Goal: Task Accomplishment & Management: Use online tool/utility

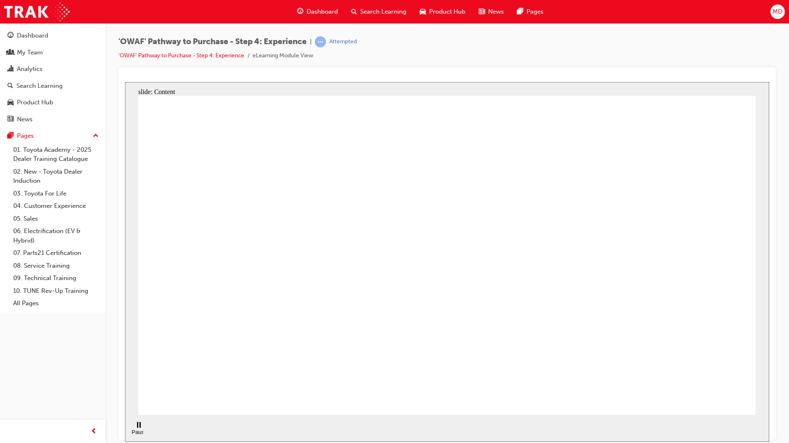
drag, startPoint x: 262, startPoint y: 177, endPoint x: 212, endPoint y: 179, distance: 50.0
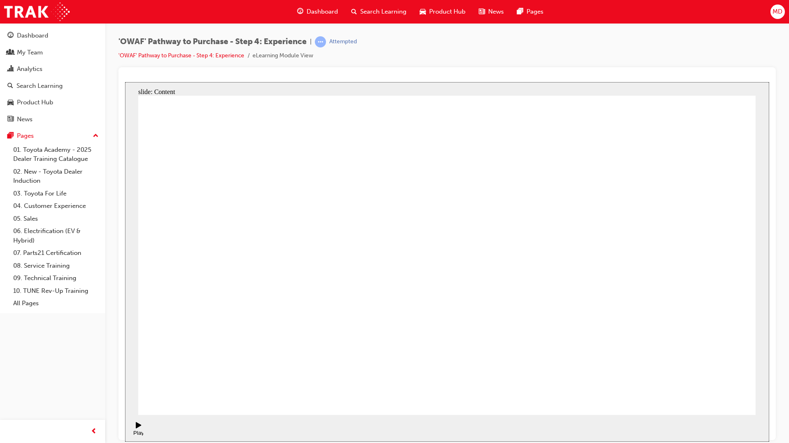
drag, startPoint x: 715, startPoint y: 396, endPoint x: 708, endPoint y: 397, distance: 6.7
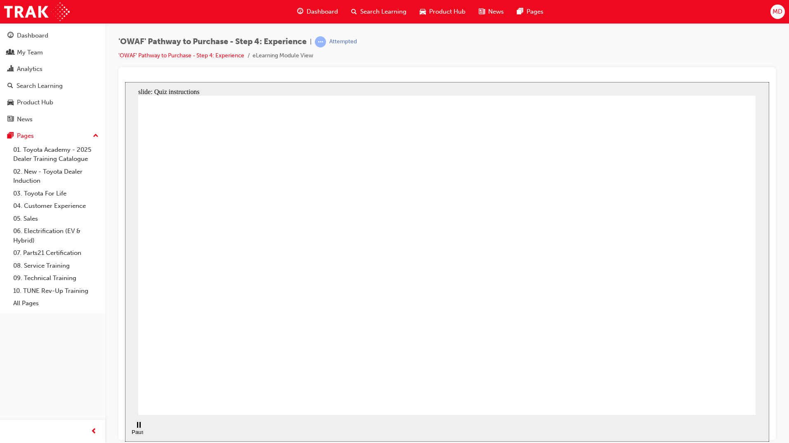
checkbox input "true"
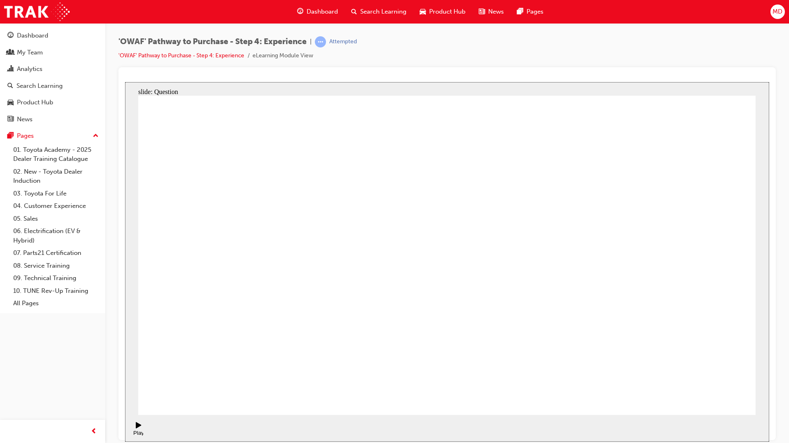
drag, startPoint x: 664, startPoint y: 273, endPoint x: 286, endPoint y: 256, distance: 378.3
drag, startPoint x: 654, startPoint y: 283, endPoint x: 260, endPoint y: 291, distance: 394.0
drag, startPoint x: 669, startPoint y: 290, endPoint x: 493, endPoint y: 301, distance: 176.5
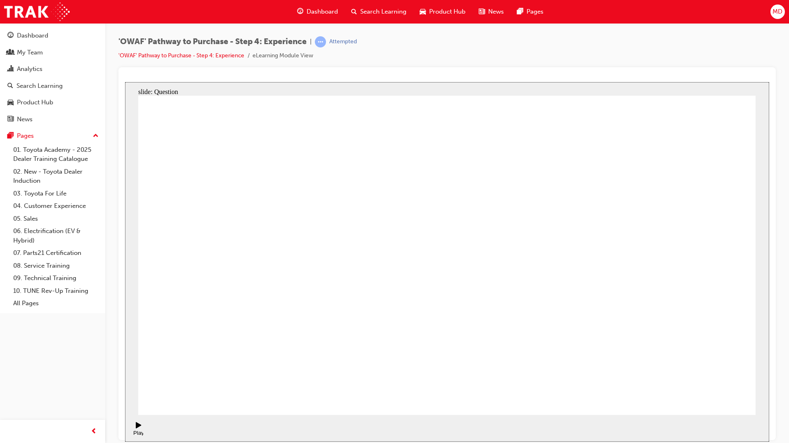
drag, startPoint x: 628, startPoint y: 277, endPoint x: 273, endPoint y: 287, distance: 355.3
drag, startPoint x: 660, startPoint y: 289, endPoint x: 460, endPoint y: 289, distance: 200.9
drag, startPoint x: 651, startPoint y: 285, endPoint x: 479, endPoint y: 301, distance: 172.7
drag, startPoint x: 660, startPoint y: 285, endPoint x: 260, endPoint y: 286, distance: 399.7
drag, startPoint x: 665, startPoint y: 283, endPoint x: 290, endPoint y: 275, distance: 375.5
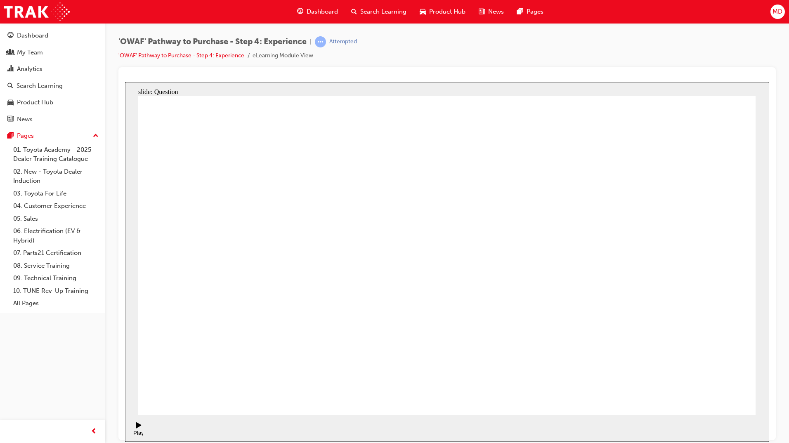
drag, startPoint x: 654, startPoint y: 282, endPoint x: 285, endPoint y: 300, distance: 370.1
drag, startPoint x: 665, startPoint y: 288, endPoint x: 284, endPoint y: 295, distance: 381.6
drag, startPoint x: 670, startPoint y: 290, endPoint x: 464, endPoint y: 313, distance: 207.1
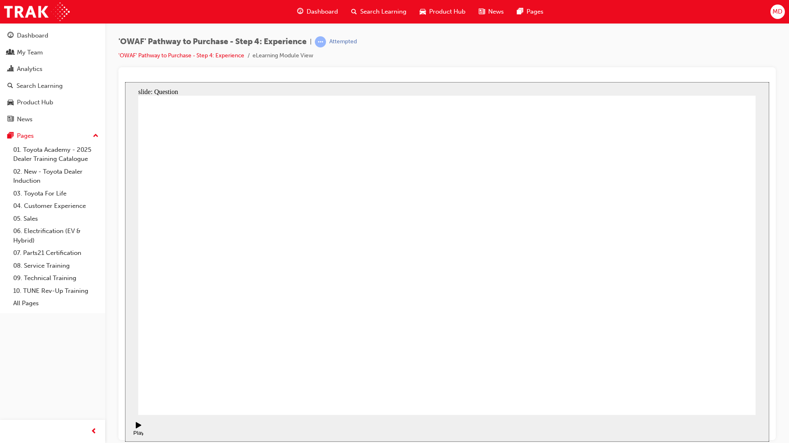
drag, startPoint x: 668, startPoint y: 275, endPoint x: 300, endPoint y: 282, distance: 368.4
drag, startPoint x: 666, startPoint y: 286, endPoint x: 318, endPoint y: 304, distance: 349.1
drag, startPoint x: 660, startPoint y: 288, endPoint x: 503, endPoint y: 313, distance: 158.6
drag, startPoint x: 661, startPoint y: 286, endPoint x: 298, endPoint y: 292, distance: 362.6
drag, startPoint x: 669, startPoint y: 284, endPoint x: 503, endPoint y: 298, distance: 166.9
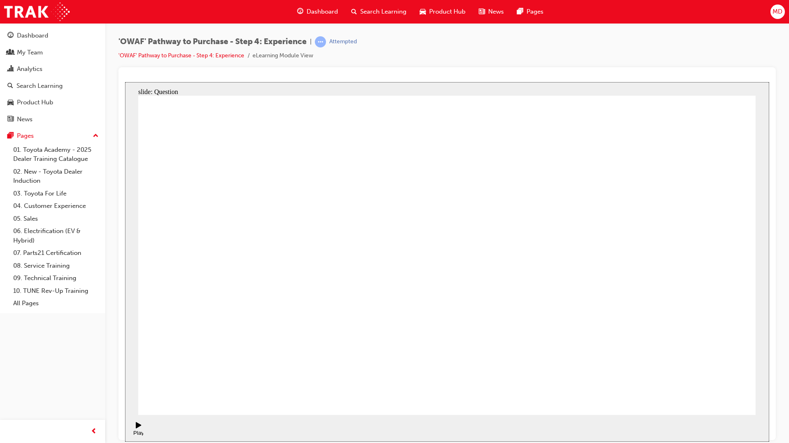
drag, startPoint x: 720, startPoint y: 344, endPoint x: 651, endPoint y: 255, distance: 112.0
drag, startPoint x: 647, startPoint y: 342, endPoint x: 514, endPoint y: 257, distance: 158.0
drag, startPoint x: 510, startPoint y: 344, endPoint x: 443, endPoint y: 258, distance: 108.2
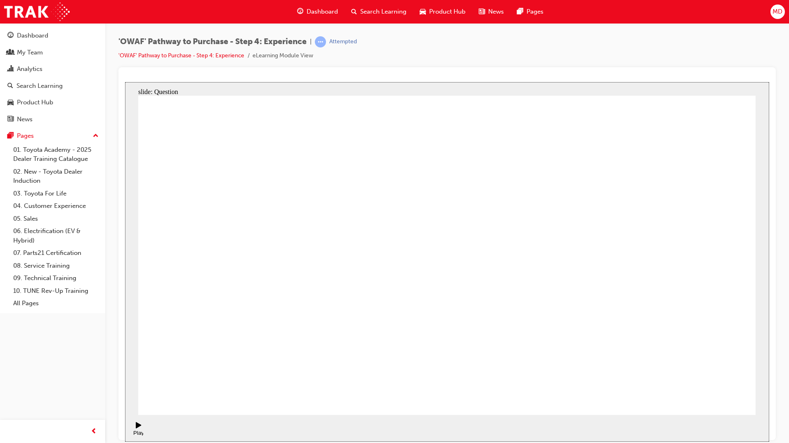
drag, startPoint x: 436, startPoint y: 347, endPoint x: 567, endPoint y: 256, distance: 159.4
drag, startPoint x: 585, startPoint y: 346, endPoint x: 706, endPoint y: 266, distance: 144.4
drag, startPoint x: 710, startPoint y: 397, endPoint x: 706, endPoint y: 397, distance: 4.1
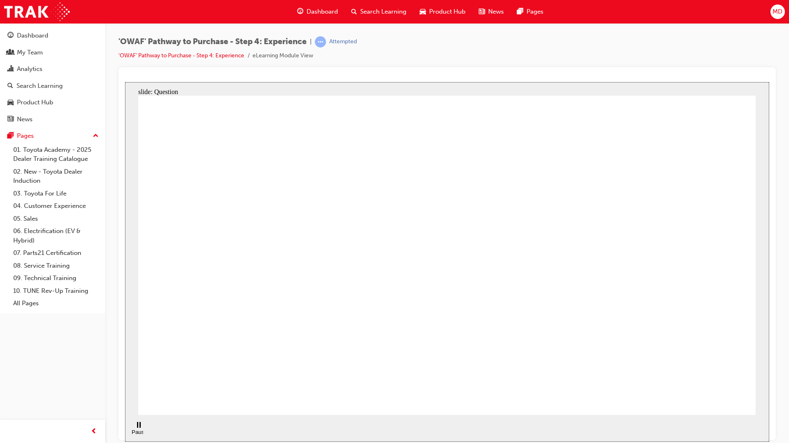
drag, startPoint x: 356, startPoint y: 358, endPoint x: 439, endPoint y: 233, distance: 150.0
drag, startPoint x: 554, startPoint y: 356, endPoint x: 610, endPoint y: 223, distance: 144.0
drag, startPoint x: 621, startPoint y: 217, endPoint x: 612, endPoint y: 247, distance: 31.3
drag, startPoint x: 471, startPoint y: 321, endPoint x: 651, endPoint y: 213, distance: 209.8
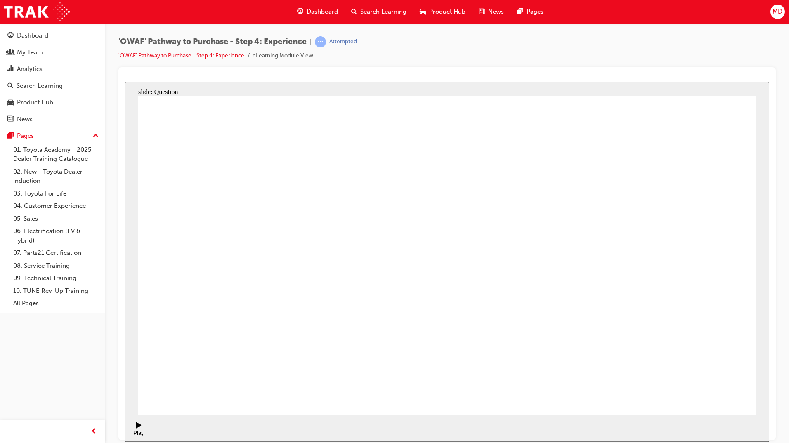
radio input "true"
